Goal: Transaction & Acquisition: Subscribe to service/newsletter

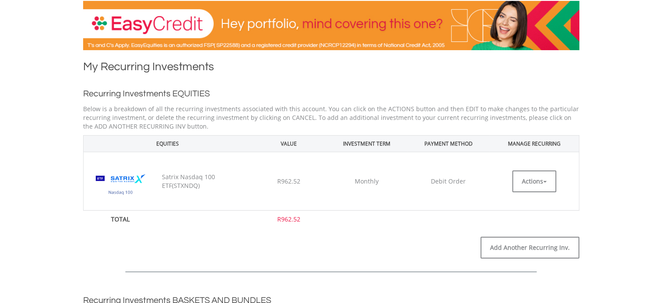
scroll to position [57, 0]
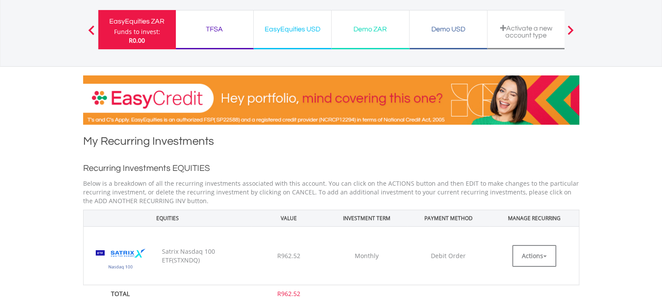
click at [204, 15] on div "TFSA Funds to invest: R0.00" at bounding box center [215, 29] width 78 height 39
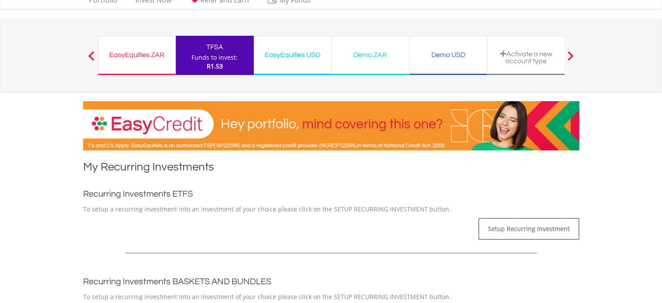
scroll to position [30, 0]
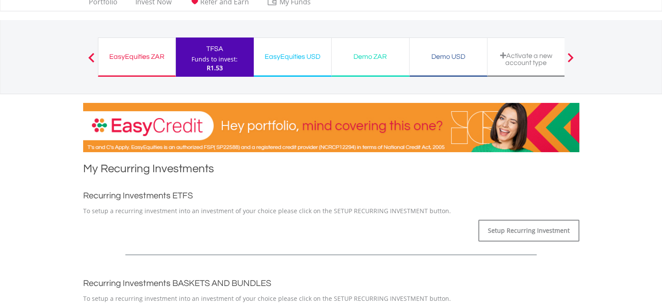
click at [134, 64] on div "EasyEquities ZAR Funds to invest: R1.53" at bounding box center [137, 56] width 78 height 39
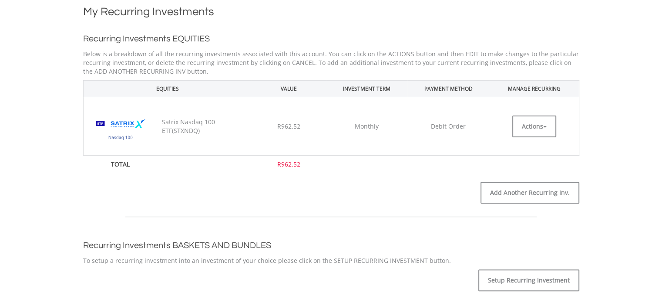
scroll to position [186, 0]
click at [550, 130] on button "Actions" at bounding box center [534, 126] width 44 height 22
click at [531, 141] on link "EDIT" at bounding box center [534, 145] width 44 height 11
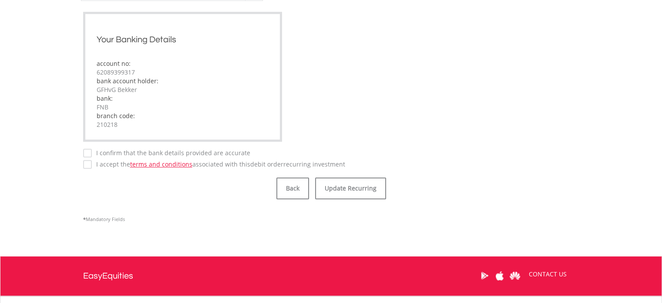
scroll to position [582, 0]
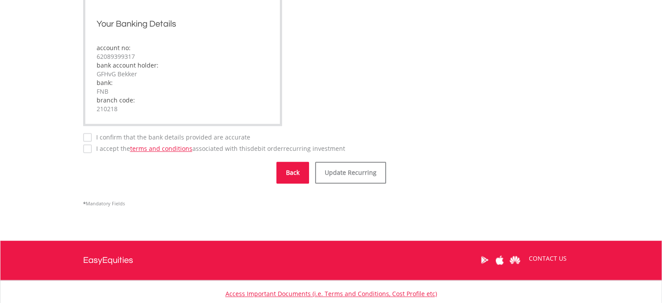
click at [299, 178] on button "Back" at bounding box center [292, 173] width 33 height 22
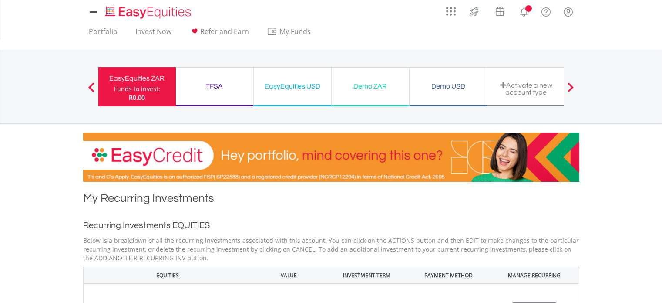
scroll to position [186, 0]
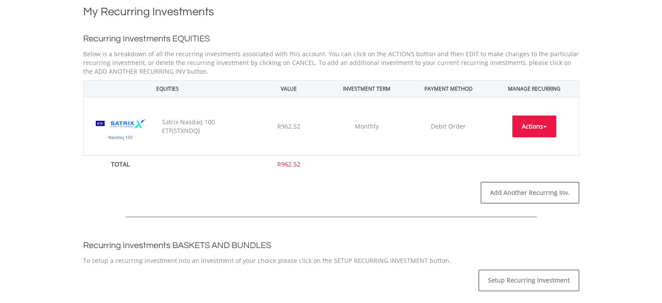
click at [543, 124] on button "Actions" at bounding box center [534, 126] width 44 height 22
click at [535, 166] on link "CANCEL" at bounding box center [534, 164] width 44 height 11
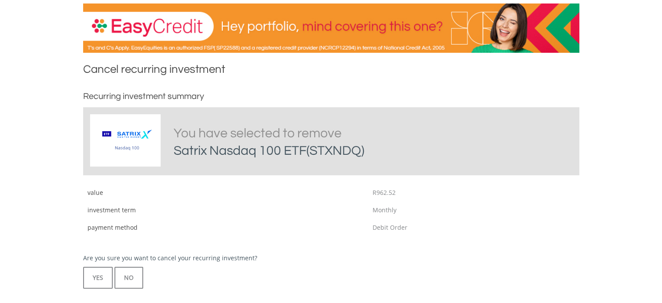
scroll to position [134, 0]
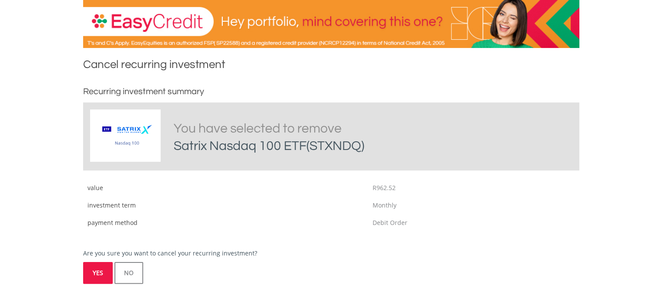
click at [95, 274] on button "YES" at bounding box center [98, 273] width 30 height 22
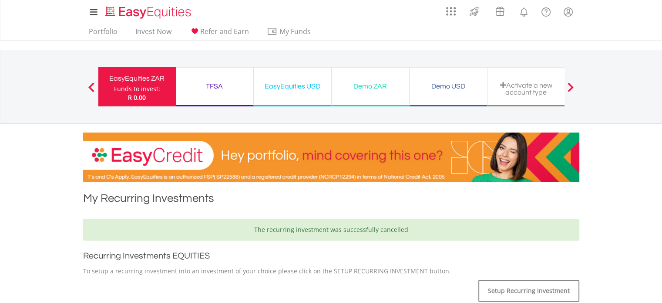
click at [219, 84] on div "TFSA" at bounding box center [214, 86] width 67 height 12
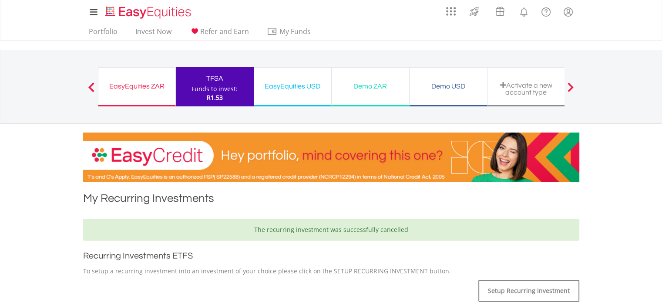
scroll to position [143, 0]
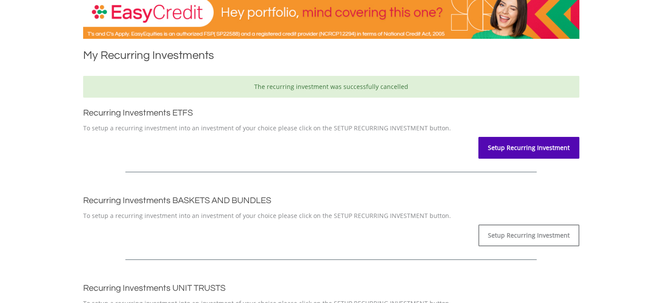
click at [535, 150] on link "Setup Recurring Investment" at bounding box center [528, 148] width 101 height 22
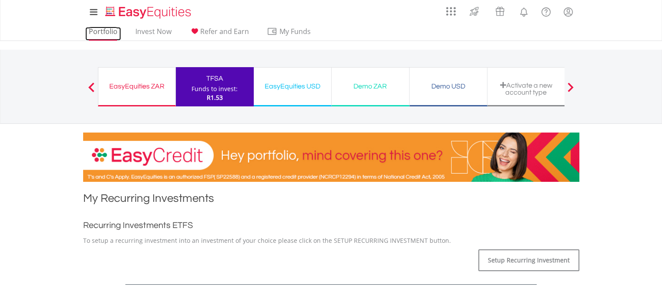
click at [102, 28] on link "Portfolio" at bounding box center [103, 33] width 36 height 13
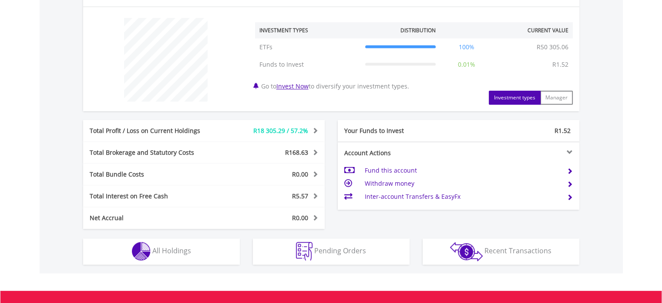
scroll to position [342, 0]
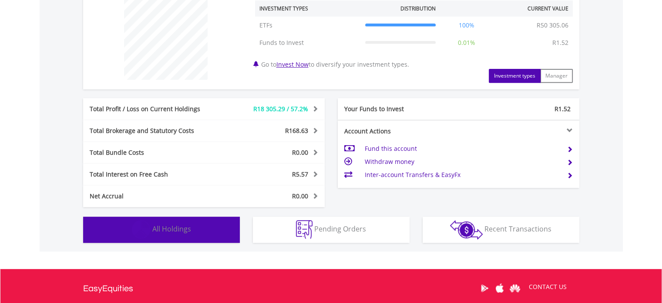
click at [163, 231] on span "All Holdings" at bounding box center [171, 229] width 39 height 10
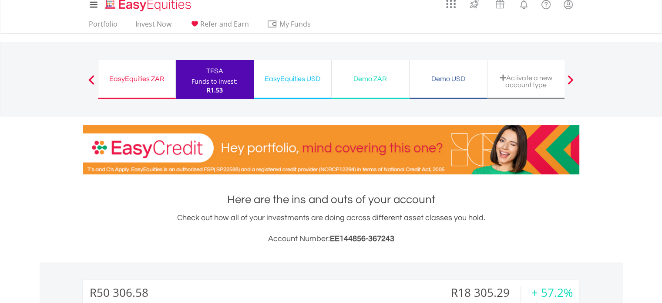
scroll to position [0, 0]
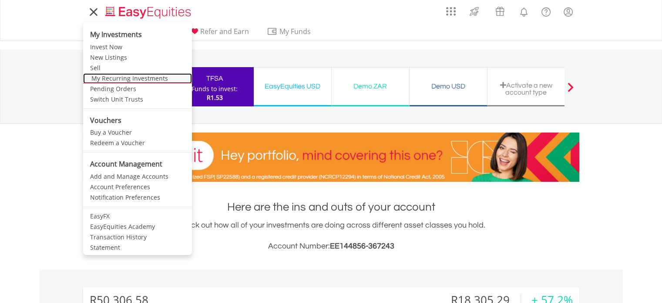
click at [129, 79] on link "My Recurring Investments" at bounding box center [137, 78] width 109 height 10
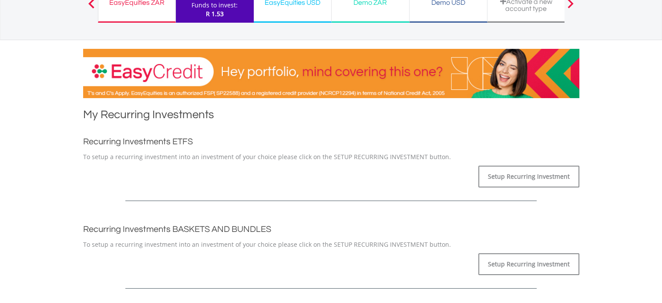
scroll to position [84, 0]
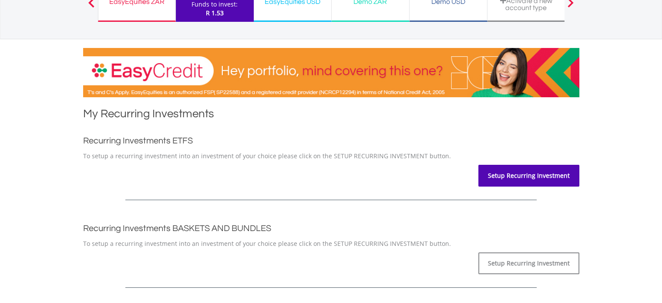
click at [542, 179] on link "Setup Recurring Investment" at bounding box center [528, 176] width 101 height 22
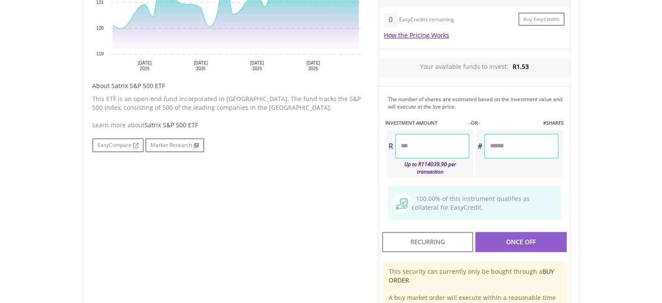
scroll to position [376, 0]
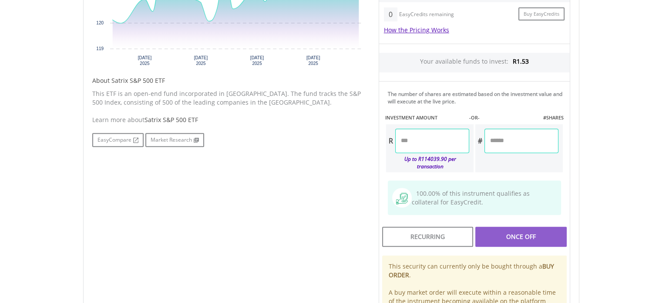
click at [424, 139] on input "number" at bounding box center [432, 140] width 74 height 24
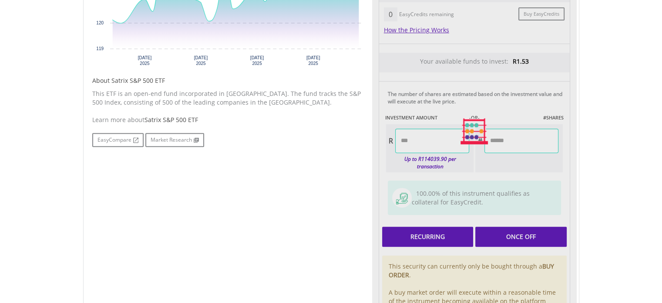
type input "*******"
type input "******"
click at [433, 229] on div "Last Updated Price: 15-min. Delay* Price Update Cost: 0 Credits Market Closed S…" at bounding box center [474, 131] width 205 height 438
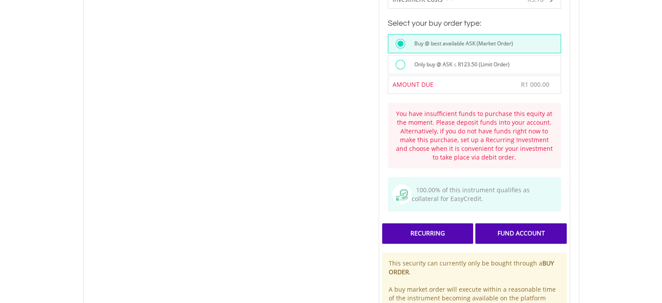
scroll to position [611, 0]
click at [433, 229] on div "Recurring" at bounding box center [427, 232] width 91 height 20
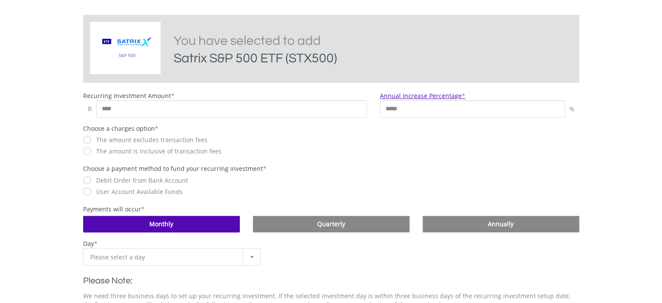
scroll to position [211, 0]
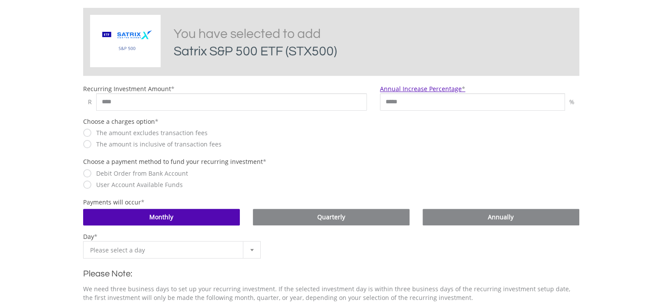
click at [129, 130] on label "The amount excludes transaction fees" at bounding box center [150, 132] width 116 height 9
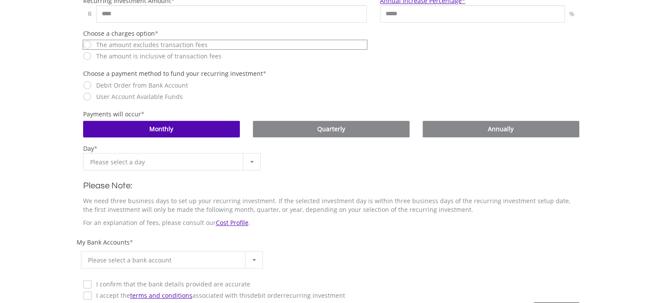
scroll to position [299, 0]
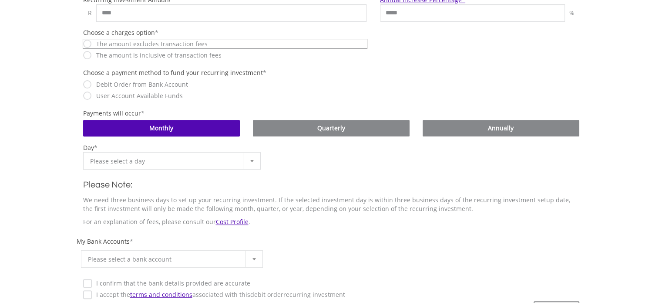
click at [250, 158] on div at bounding box center [251, 160] width 17 height 17
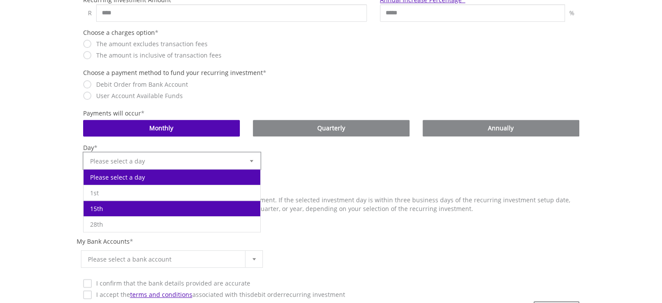
click at [143, 200] on li "15th" at bounding box center [172, 208] width 177 height 16
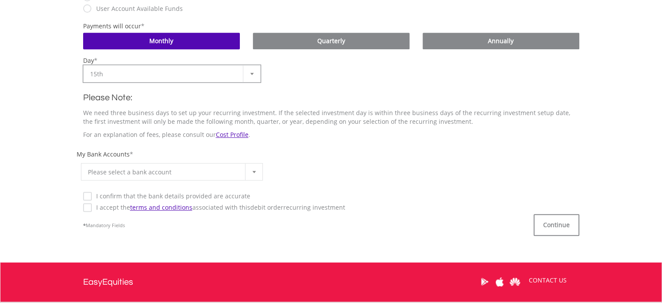
scroll to position [387, 0]
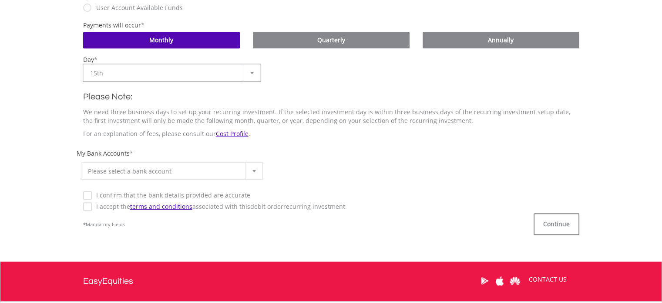
click at [259, 169] on div at bounding box center [253, 170] width 17 height 17
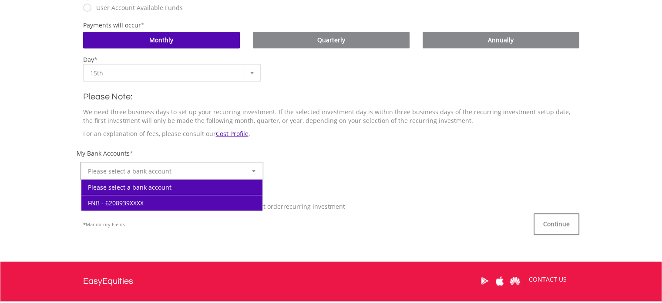
click at [158, 199] on li "FNB - 6208939XXXX" at bounding box center [172, 203] width 182 height 16
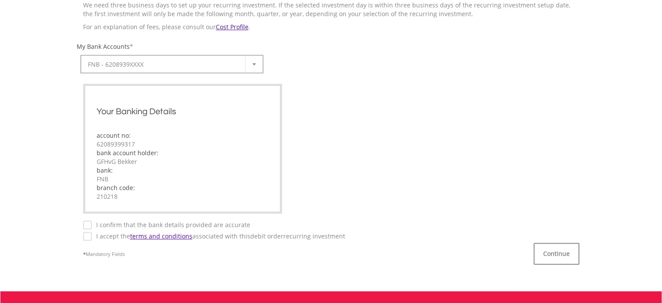
scroll to position [495, 0]
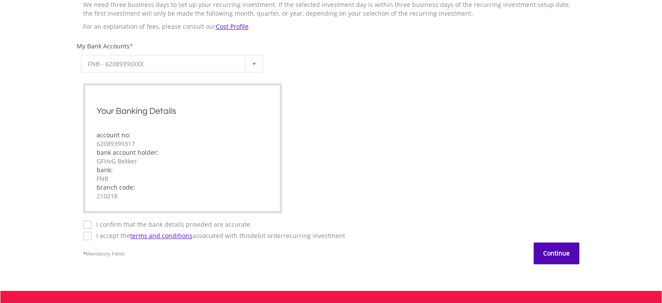
click at [554, 257] on button "Continue" at bounding box center [557, 253] width 46 height 22
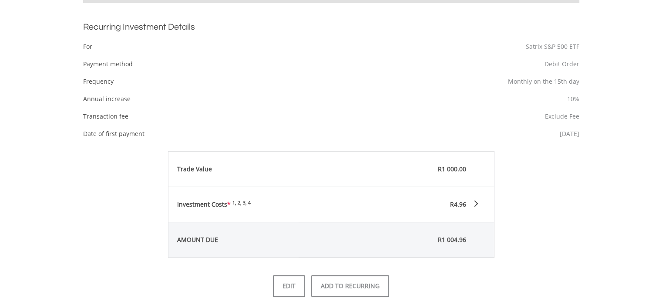
scroll to position [285, 0]
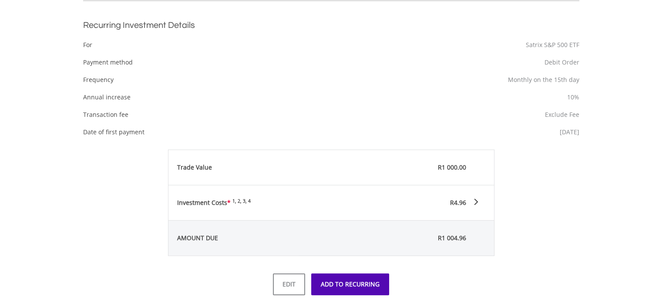
click at [347, 286] on button "ADD TO RECURRING" at bounding box center [350, 284] width 78 height 22
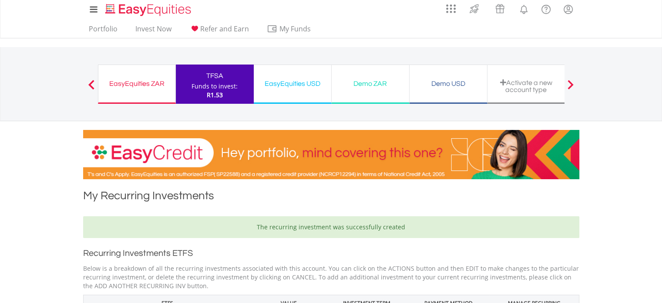
scroll to position [2, 0]
